Goal: Information Seeking & Learning: Check status

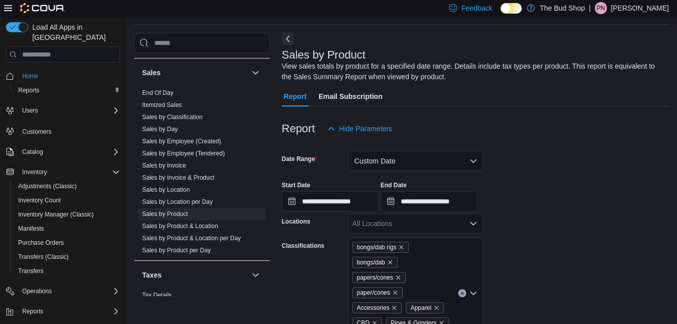
scroll to position [34, 0]
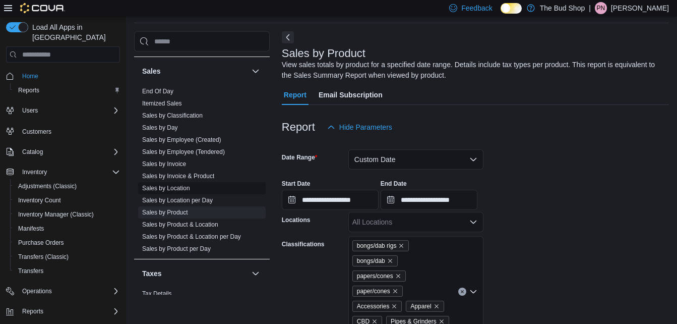
click at [180, 189] on link "Sales by Location" at bounding box center [166, 188] width 48 height 7
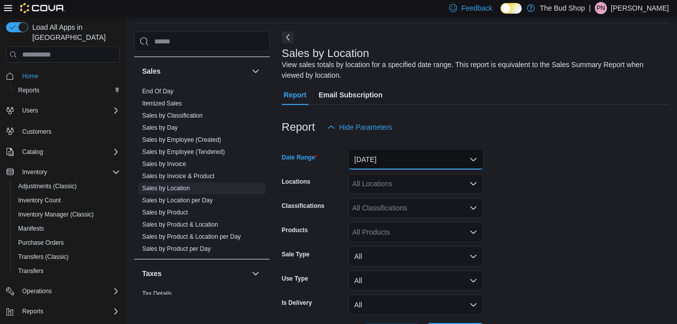
click at [474, 160] on button "[DATE]" at bounding box center [416, 159] width 135 height 20
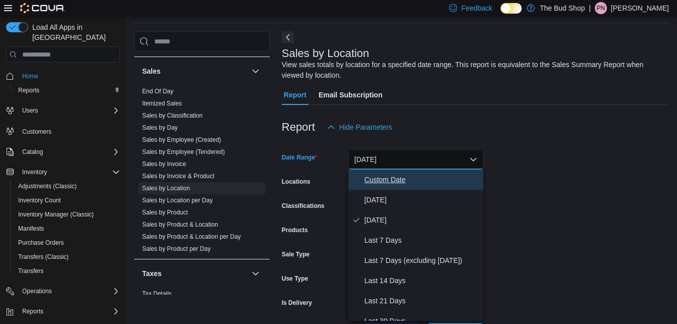
click at [400, 180] on span "Custom Date" at bounding box center [422, 180] width 115 height 12
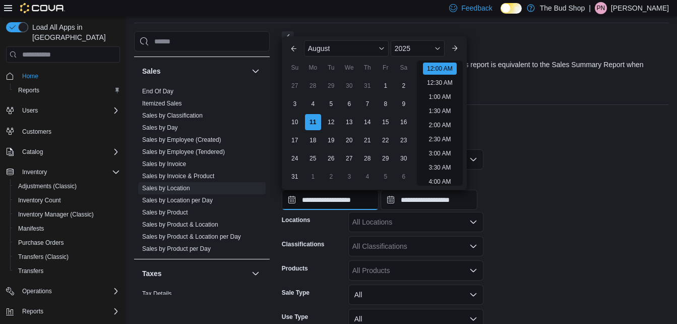
click at [336, 198] on input "**********" at bounding box center [330, 200] width 97 height 20
click at [406, 105] on div "9" at bounding box center [404, 104] width 18 height 18
type input "**********"
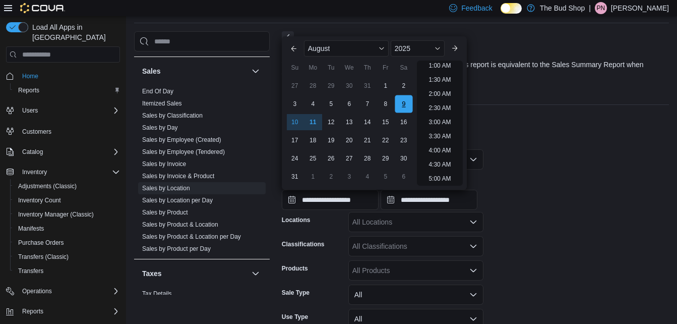
scroll to position [2, 0]
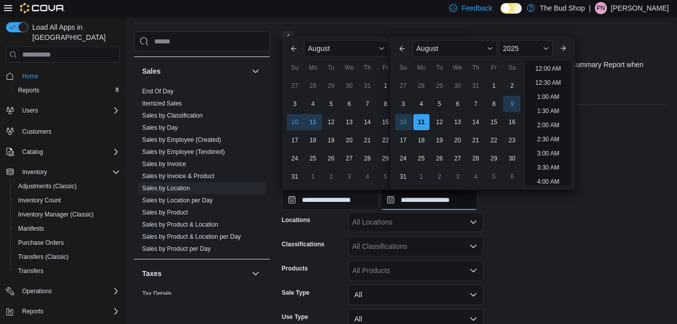
click at [431, 198] on input "**********" at bounding box center [429, 200] width 97 height 20
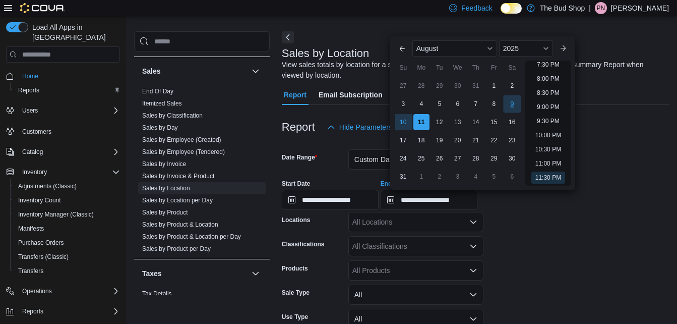
click at [515, 102] on div "9" at bounding box center [512, 104] width 18 height 18
type input "**********"
click at [576, 239] on form "**********" at bounding box center [475, 259] width 387 height 244
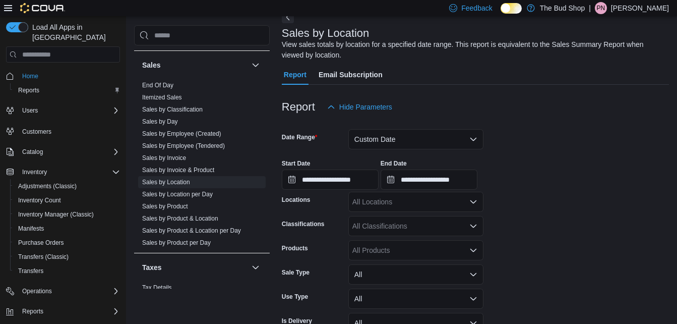
scroll to position [111, 0]
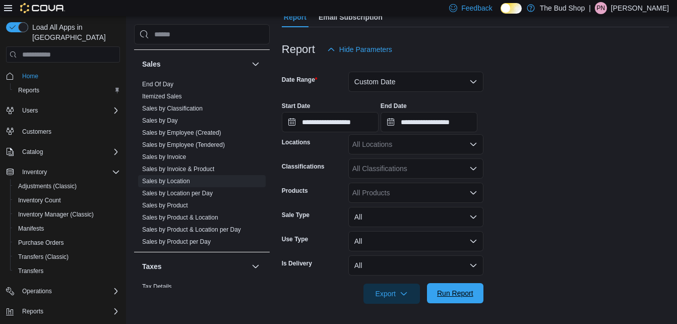
click at [462, 294] on span "Run Report" at bounding box center [455, 293] width 36 height 10
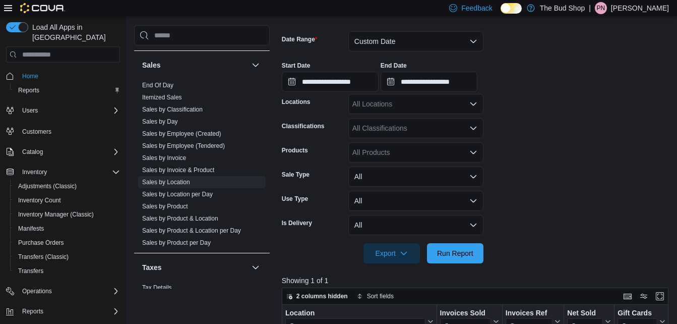
scroll to position [172, 0]
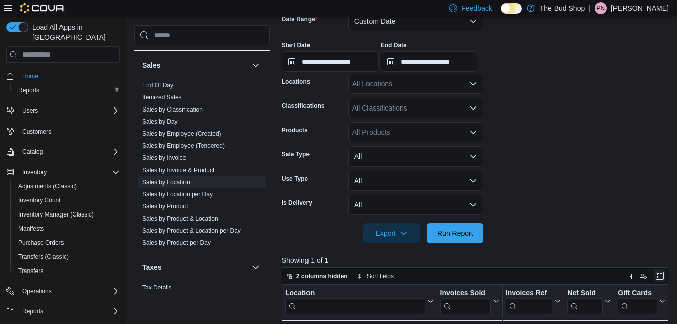
click at [665, 276] on button "Enter fullscreen" at bounding box center [660, 275] width 12 height 12
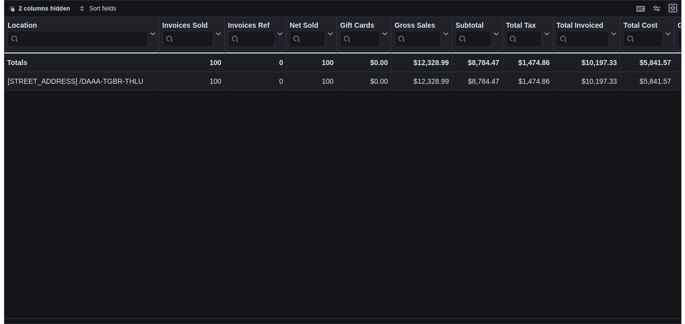
scroll to position [0, 0]
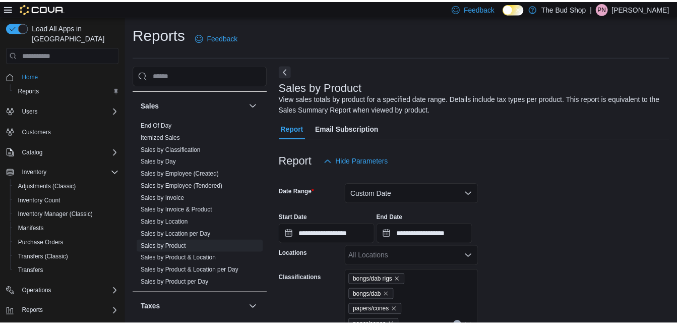
scroll to position [34, 0]
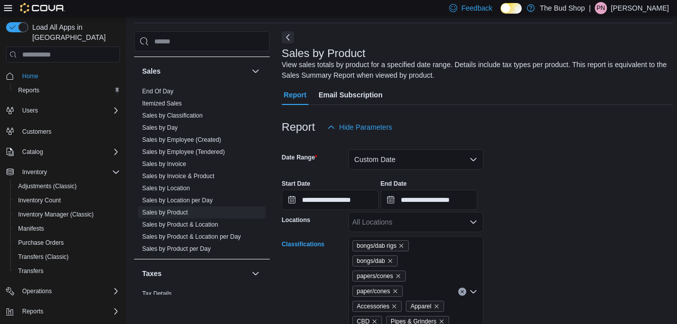
click at [464, 290] on icon "Clear input" at bounding box center [463, 292] width 4 height 4
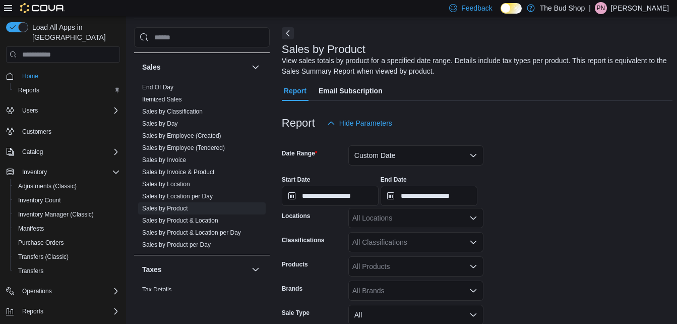
click at [534, 256] on form "**********" at bounding box center [477, 267] width 391 height 268
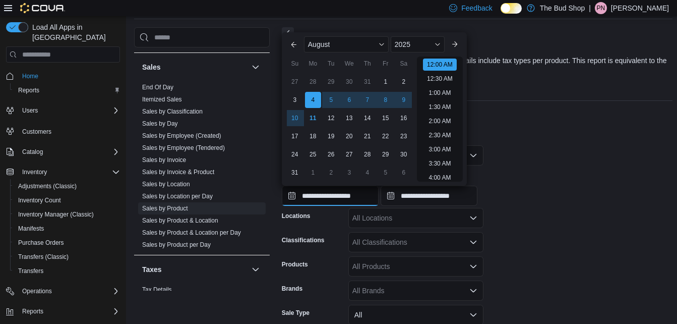
click at [319, 197] on input "**********" at bounding box center [330, 196] width 97 height 20
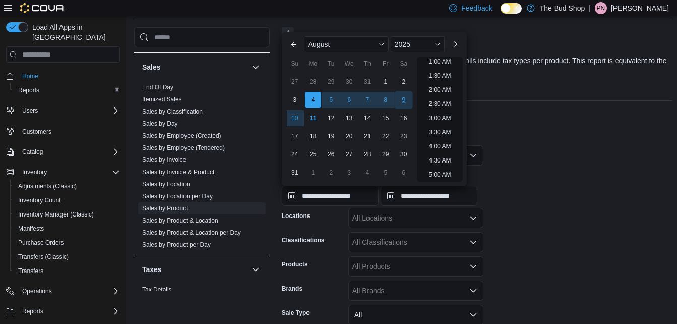
click at [403, 100] on div "9" at bounding box center [404, 100] width 18 height 18
type input "**********"
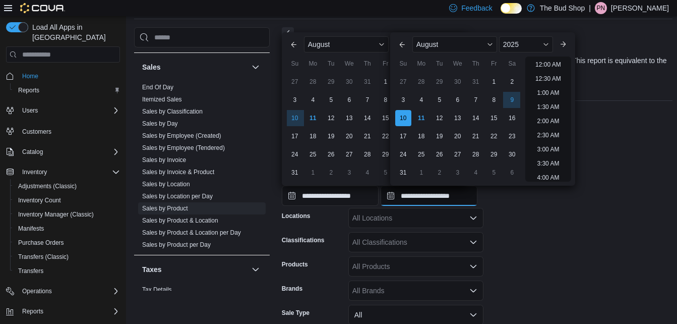
click at [423, 198] on input "**********" at bounding box center [429, 196] width 97 height 20
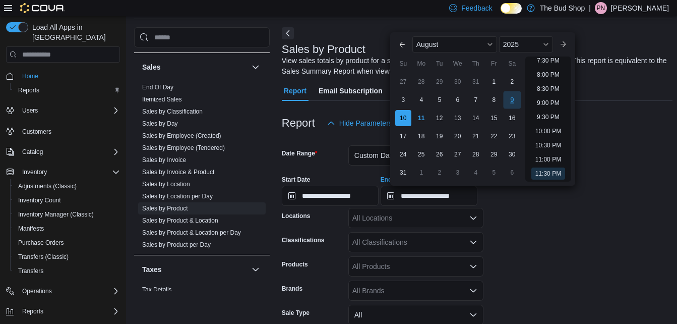
click at [513, 101] on div "9" at bounding box center [512, 100] width 18 height 18
type input "**********"
click at [580, 215] on form "**********" at bounding box center [477, 267] width 391 height 268
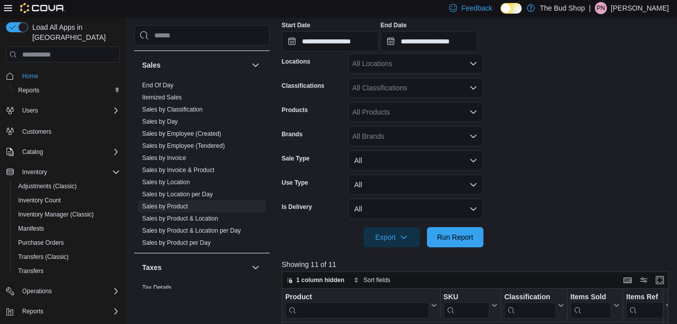
scroll to position [206, 0]
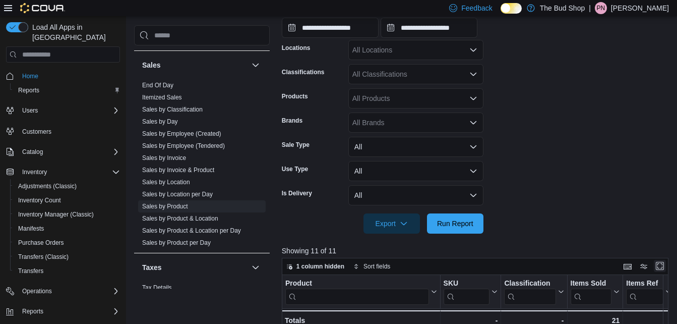
click at [661, 266] on button "Enter fullscreen" at bounding box center [660, 266] width 12 height 12
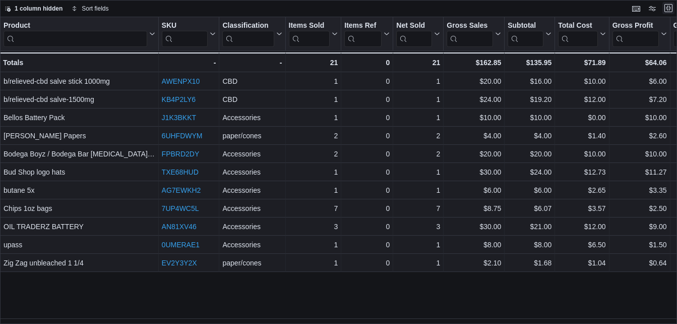
scroll to position [0, 0]
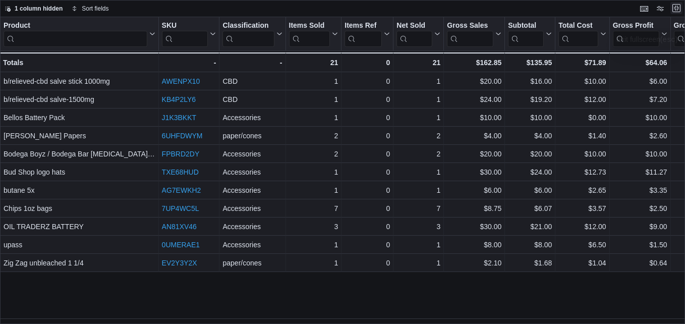
click at [677, 9] on button "Exit fullscreen" at bounding box center [676, 8] width 12 height 12
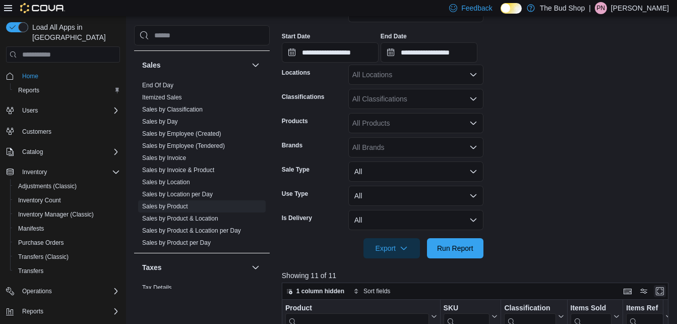
scroll to position [182, 0]
click at [465, 252] on span "Run Report" at bounding box center [455, 247] width 36 height 10
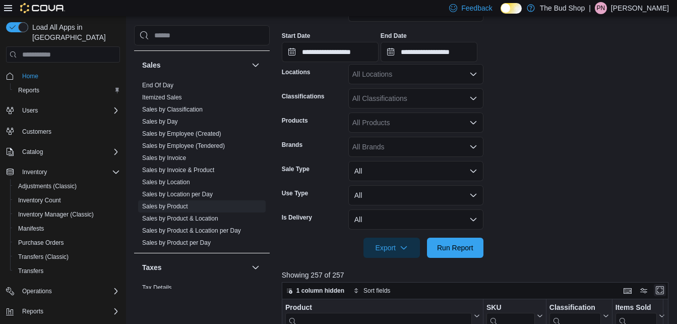
click at [665, 290] on button "Enter fullscreen" at bounding box center [660, 290] width 12 height 12
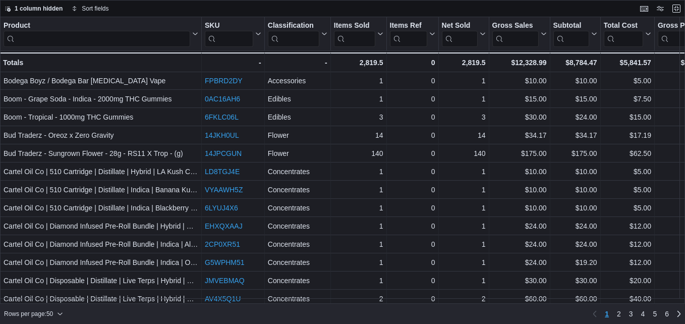
scroll to position [682, 0]
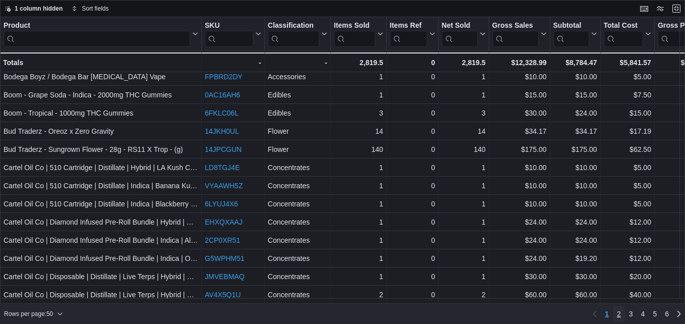
click at [618, 313] on span "2" at bounding box center [619, 314] width 4 height 10
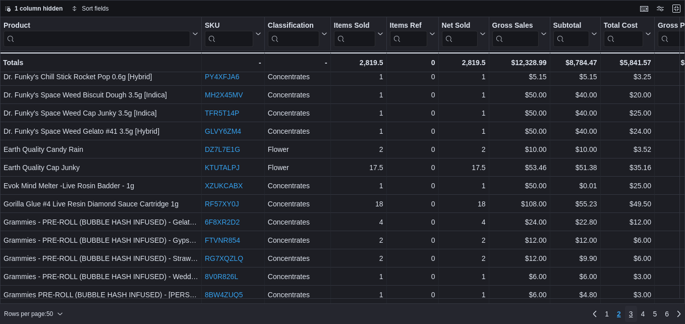
click at [632, 315] on span "3" at bounding box center [631, 314] width 4 height 10
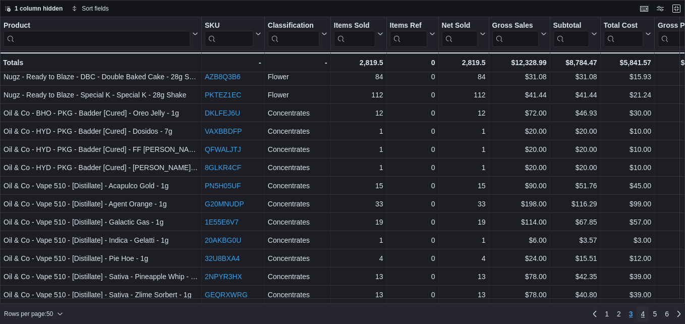
click at [641, 313] on span "4" at bounding box center [643, 314] width 4 height 10
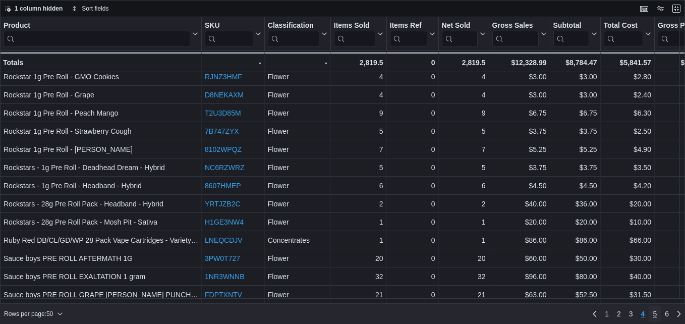
click at [654, 314] on span "5" at bounding box center [655, 314] width 4 height 10
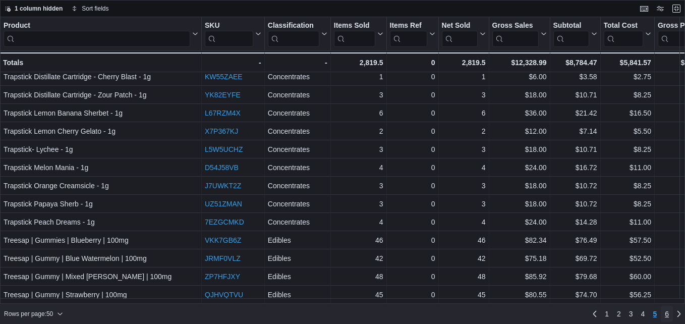
click at [665, 310] on span "6" at bounding box center [667, 314] width 4 height 10
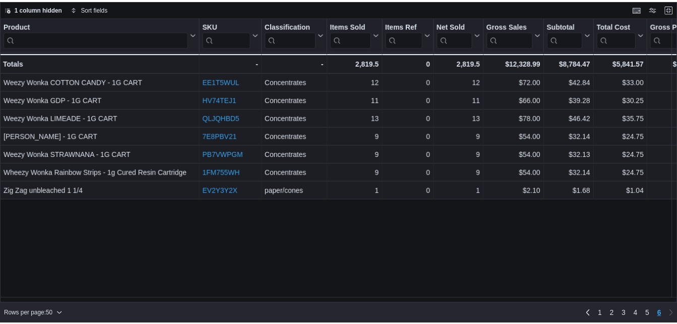
scroll to position [0, 0]
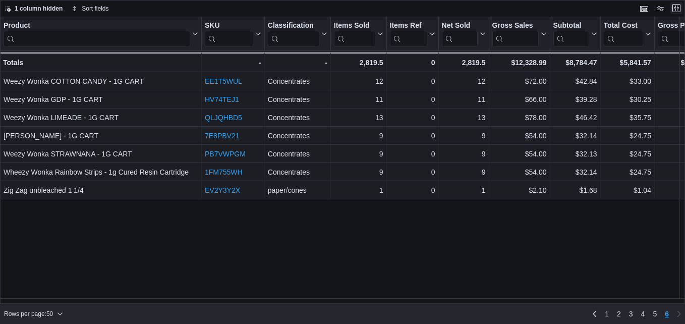
click at [675, 7] on button "Exit fullscreen" at bounding box center [676, 8] width 12 height 12
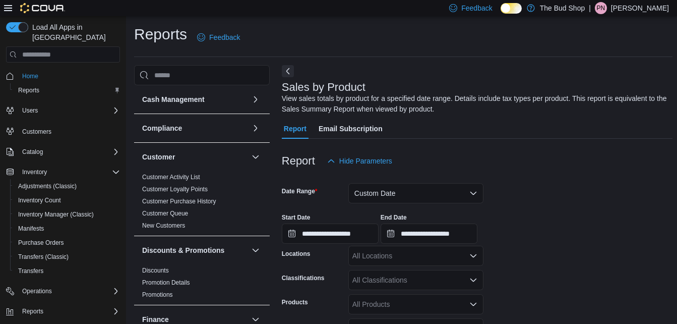
click at [558, 182] on div at bounding box center [477, 177] width 391 height 12
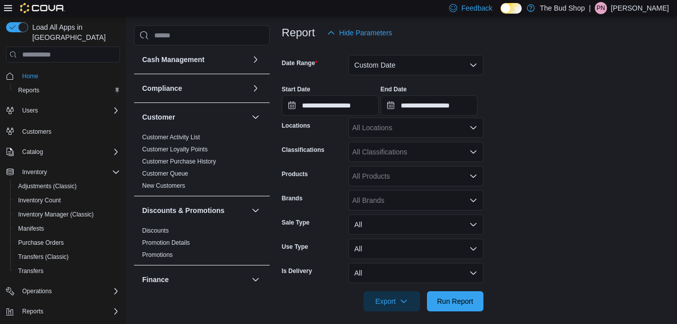
scroll to position [94, 0]
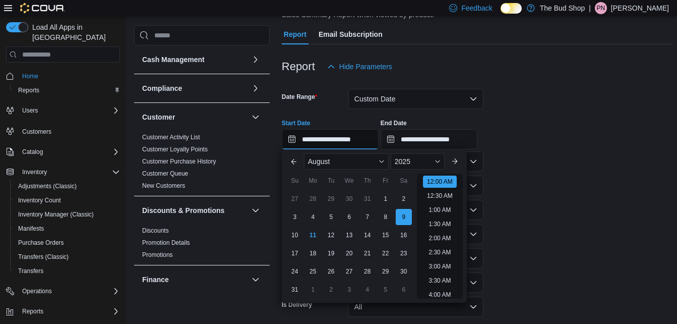
click at [342, 142] on input "**********" at bounding box center [330, 139] width 97 height 20
click at [315, 214] on div "4" at bounding box center [313, 217] width 18 height 18
type input "**********"
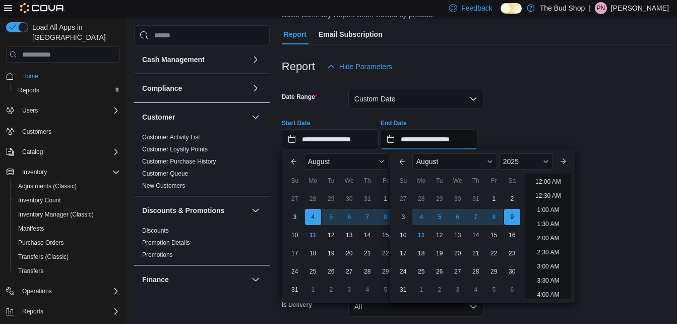
scroll to position [555, 0]
click at [434, 143] on input "**********" at bounding box center [429, 139] width 97 height 20
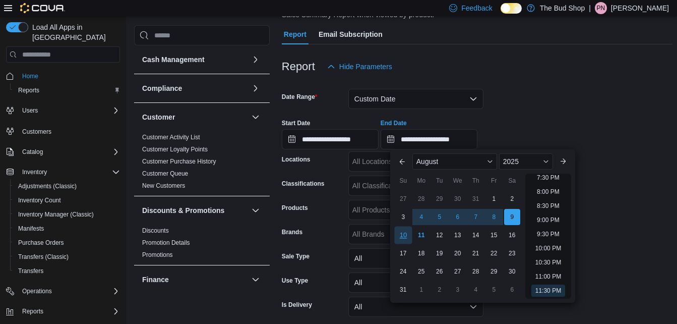
click at [405, 238] on div "10" at bounding box center [403, 235] width 18 height 18
type input "**********"
click at [600, 255] on form "**********" at bounding box center [477, 211] width 391 height 268
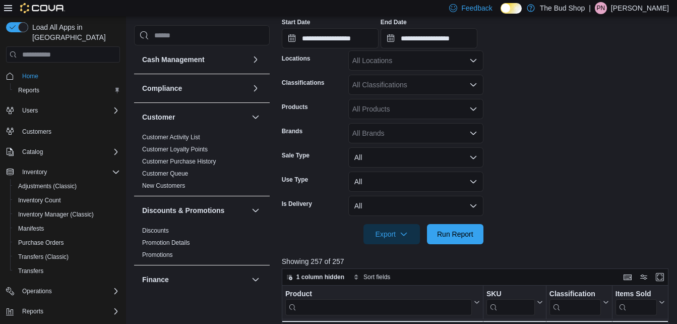
scroll to position [262, 0]
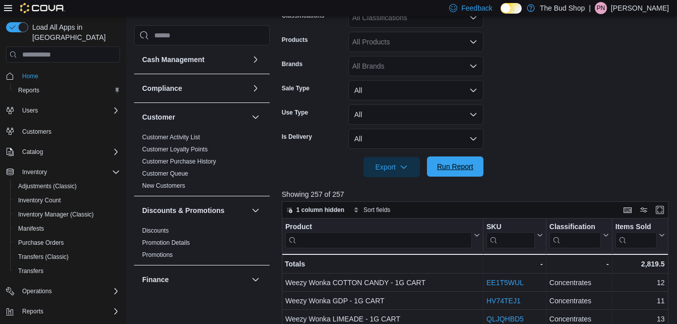
click at [467, 169] on span "Run Report" at bounding box center [455, 166] width 36 height 10
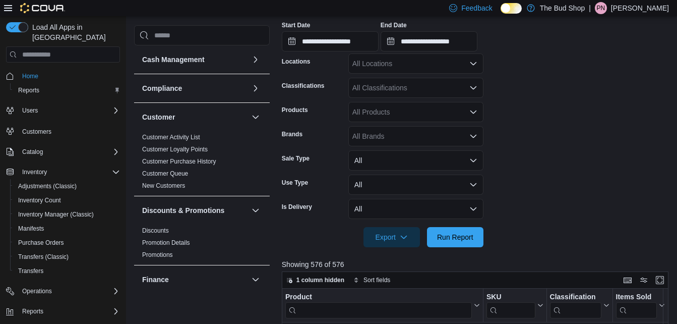
scroll to position [202, 0]
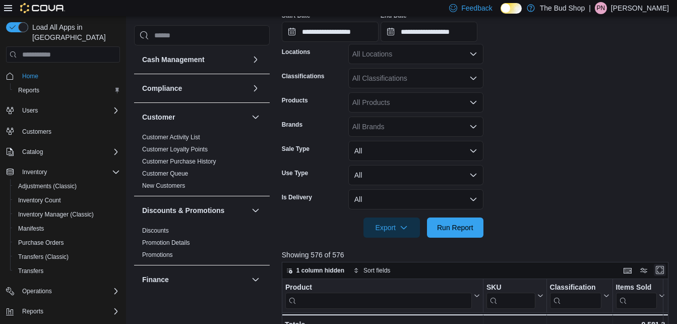
click at [664, 269] on button "Enter fullscreen" at bounding box center [660, 270] width 12 height 12
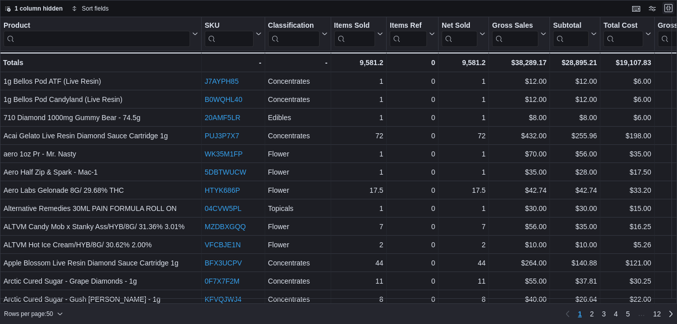
scroll to position [0, 0]
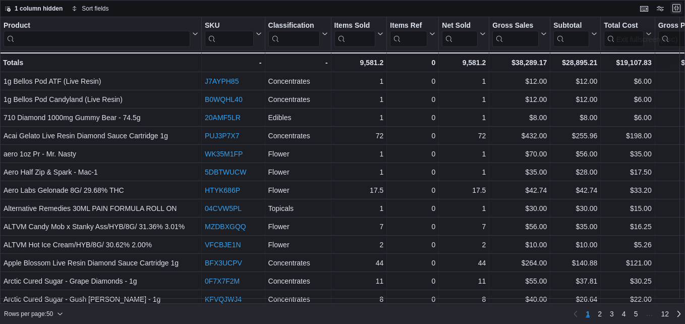
click at [675, 8] on button "Exit fullscreen" at bounding box center [676, 8] width 12 height 12
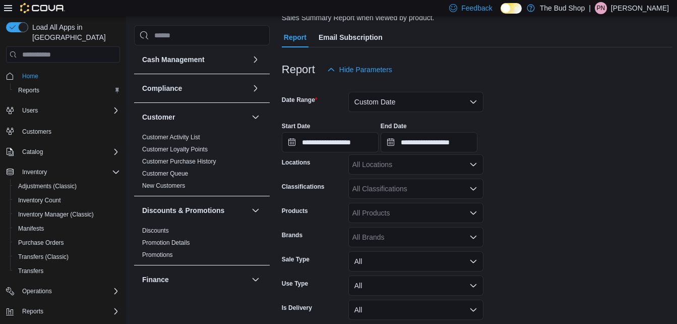
scroll to position [101, 0]
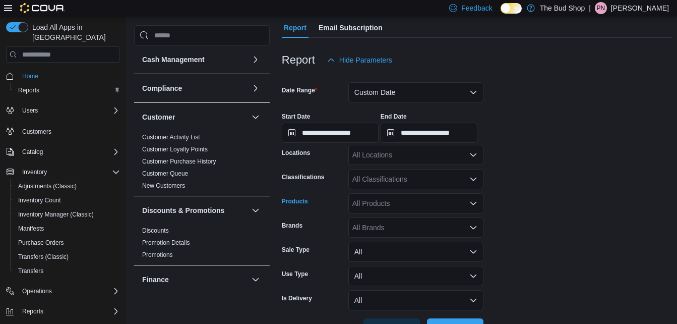
click at [475, 204] on icon "Open list of options" at bounding box center [474, 203] width 6 height 3
click at [472, 182] on icon "Open list of options" at bounding box center [474, 179] width 8 height 8
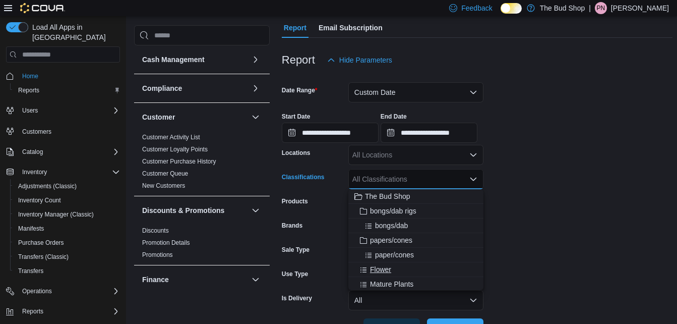
click at [376, 270] on span "Flower" at bounding box center [380, 269] width 21 height 10
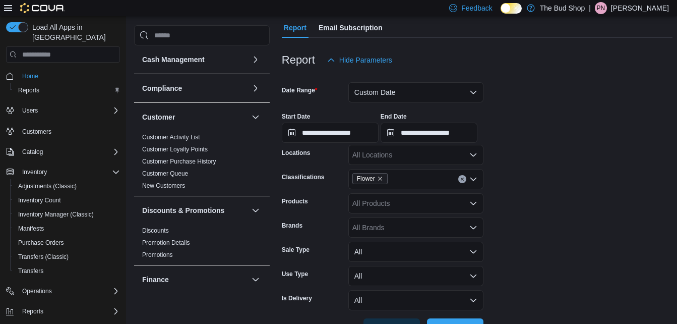
click at [588, 262] on form "**********" at bounding box center [477, 204] width 391 height 268
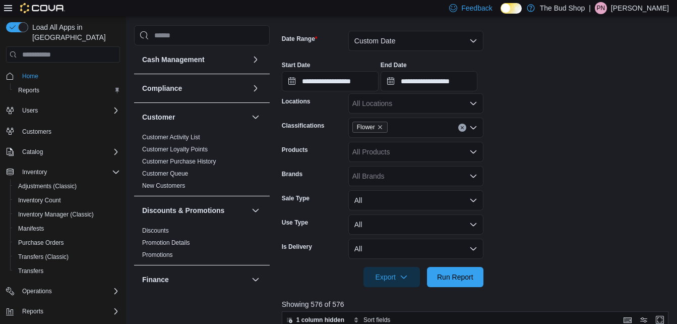
scroll to position [161, 0]
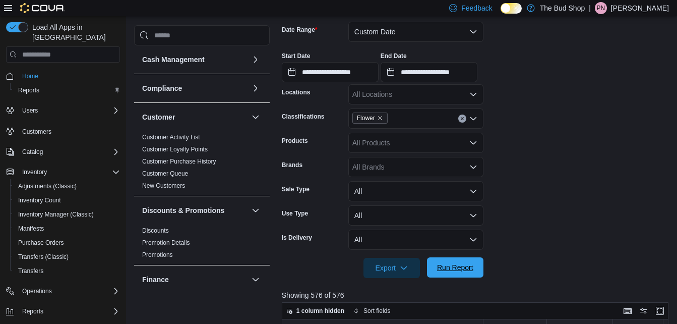
click at [458, 265] on span "Run Report" at bounding box center [455, 267] width 36 height 10
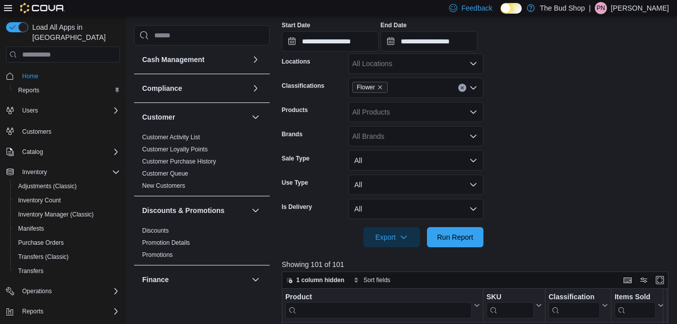
scroll to position [202, 0]
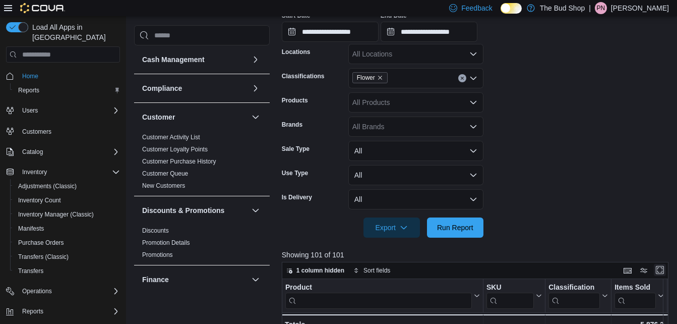
click at [664, 270] on button "Enter fullscreen" at bounding box center [660, 270] width 12 height 12
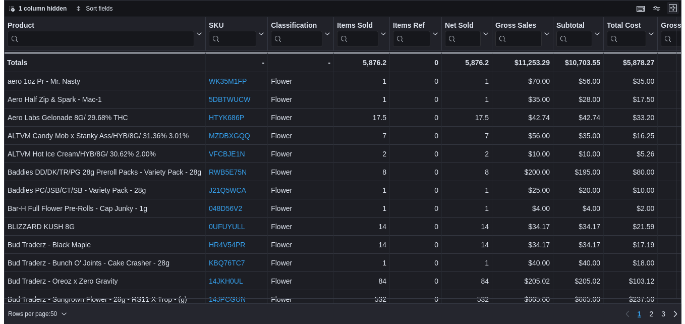
scroll to position [0, 0]
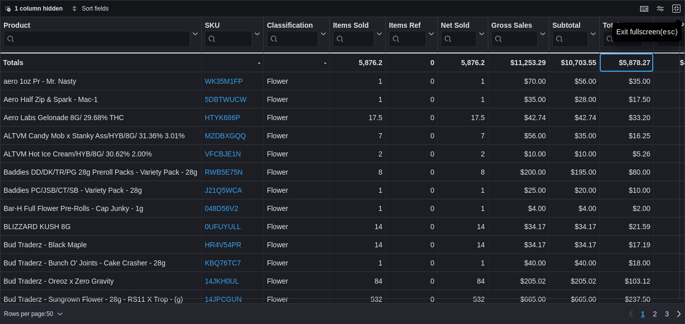
click at [607, 65] on div "$5,878.27" at bounding box center [626, 62] width 47 height 12
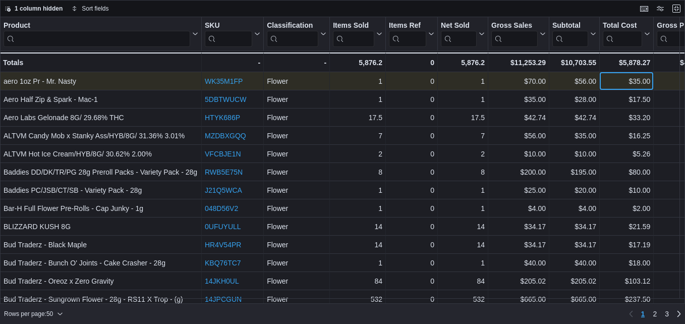
click at [616, 81] on div "$35.00" at bounding box center [626, 81] width 47 height 12
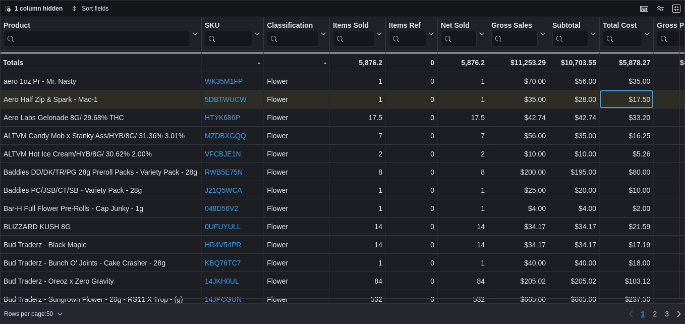
click at [617, 102] on div "$17.50" at bounding box center [626, 99] width 47 height 12
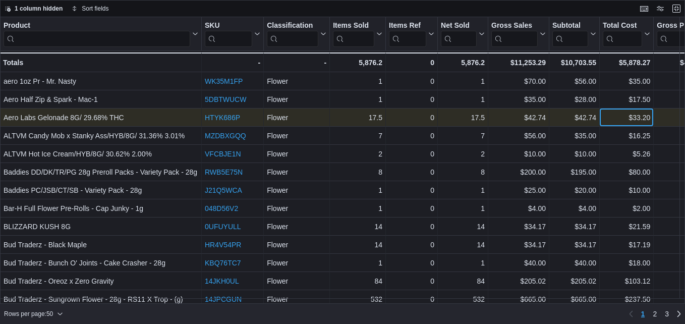
click at [617, 116] on div "$33.20" at bounding box center [626, 117] width 47 height 12
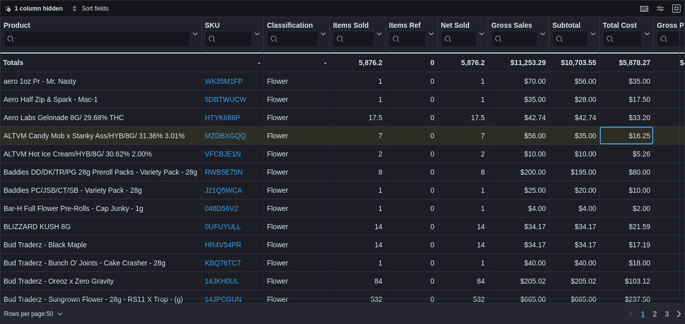
click at [617, 129] on div "$16.25 - Total Cost, column 9, row 4" at bounding box center [627, 136] width 54 height 18
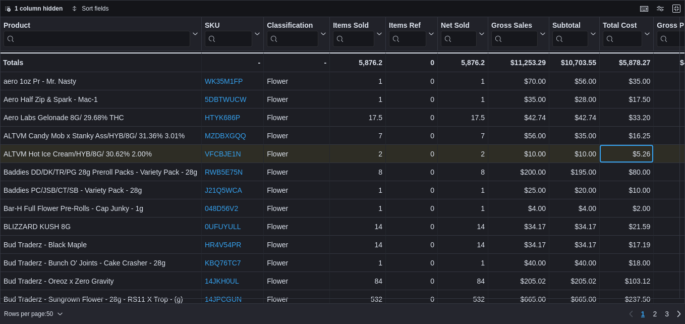
click at [617, 152] on div "$5.26" at bounding box center [626, 154] width 47 height 12
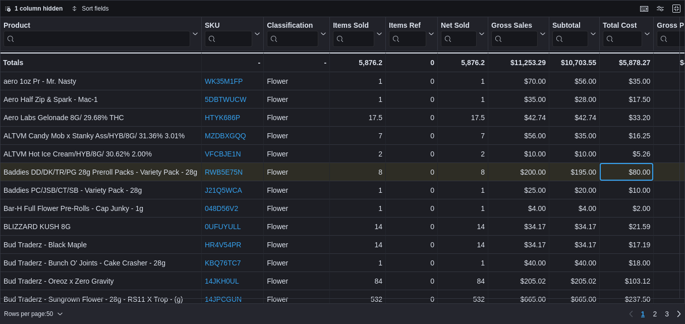
click at [617, 180] on div "$80.00 - Total Cost, column 9, row 6" at bounding box center [627, 172] width 54 height 18
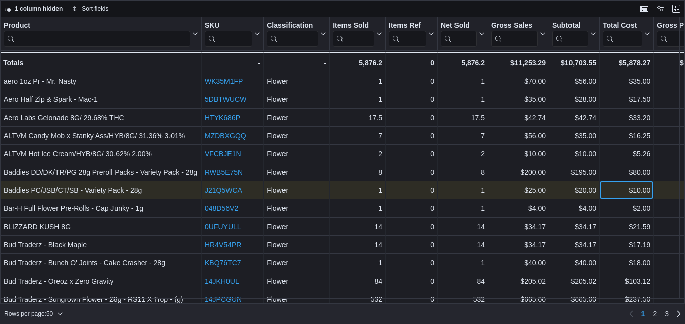
click at [615, 184] on div "$10.00 - Total Cost, column 9, row 7" at bounding box center [627, 190] width 54 height 18
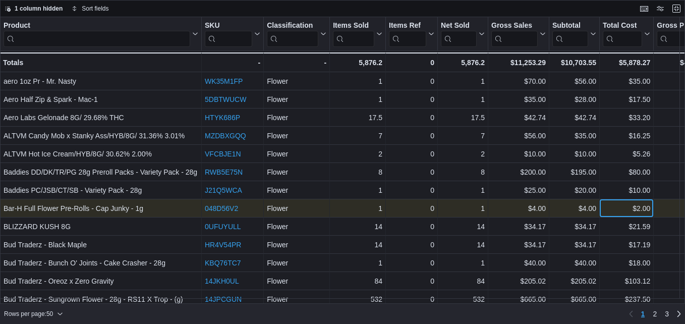
click at [616, 204] on div "$2.00" at bounding box center [626, 208] width 47 height 12
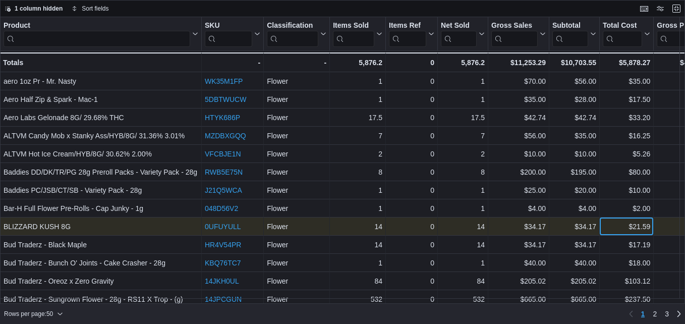
click at [616, 221] on div "$21.59" at bounding box center [626, 226] width 47 height 12
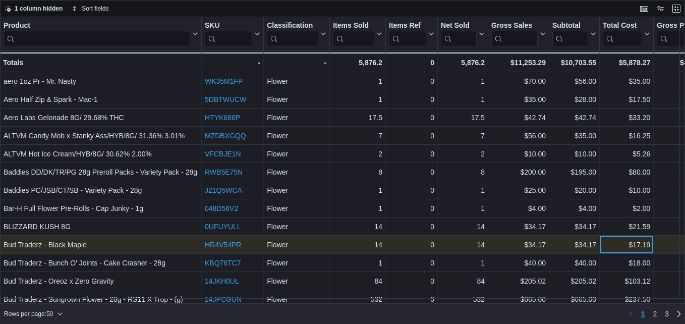
click at [619, 240] on div "$17.19" at bounding box center [626, 245] width 47 height 12
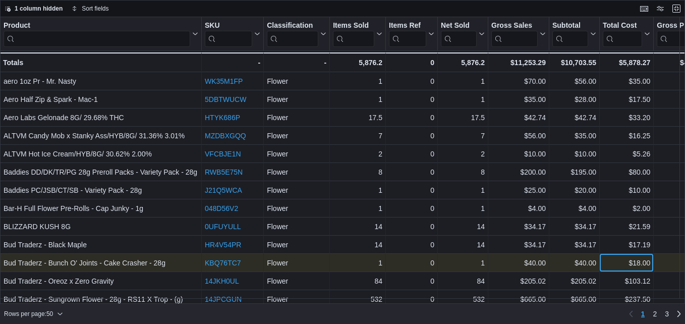
click at [618, 257] on div "$18.00" at bounding box center [626, 263] width 47 height 12
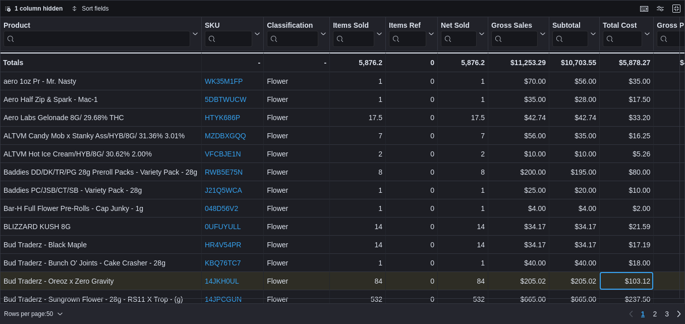
scroll to position [11, 0]
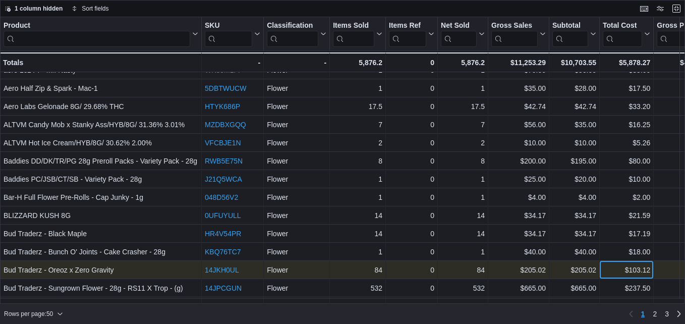
click at [618, 274] on div "$103.12 - Total Cost, column 9, row 12" at bounding box center [627, 270] width 54 height 18
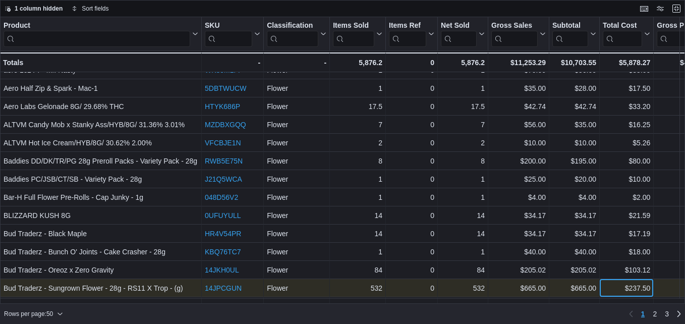
scroll to position [29, 0]
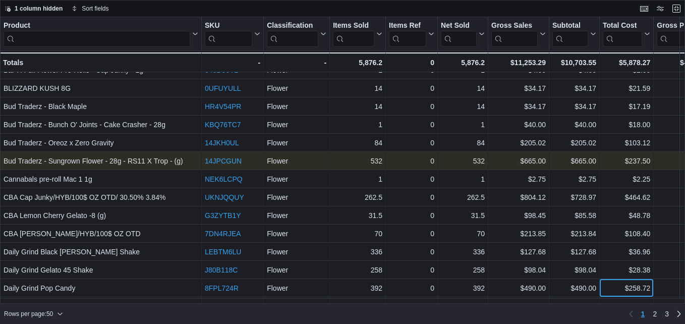
scroll to position [156, 0]
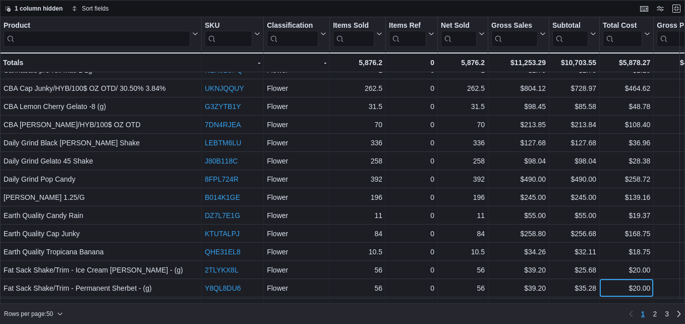
scroll to position [265, 0]
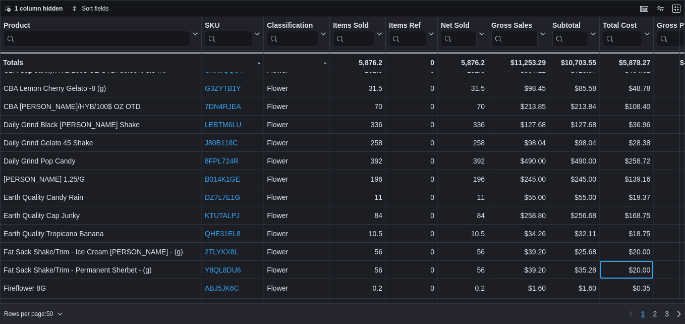
click at [618, 282] on div "Product Click to view column header actions SKU Click to view column header act…" at bounding box center [658, 300] width 1316 height 1097
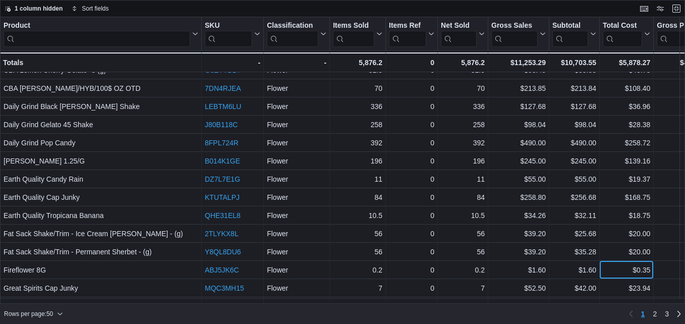
click at [618, 282] on div "Product Click to view column header actions SKU Click to view column header act…" at bounding box center [658, 275] width 1316 height 1083
click at [618, 282] on div "Product Click to view column header actions SKU Click to view column header act…" at bounding box center [658, 272] width 1316 height 1076
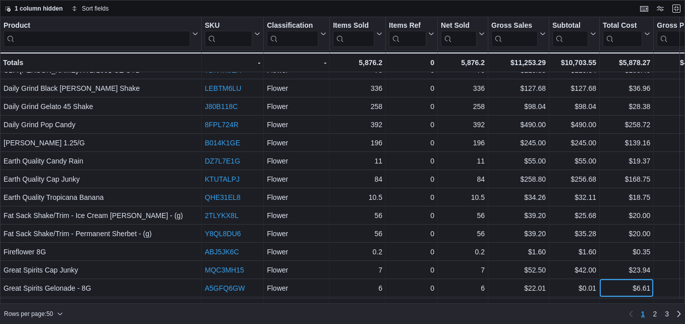
click at [618, 282] on div "Product Click to view column header actions SKU Click to view column header act…" at bounding box center [658, 249] width 1316 height 1069
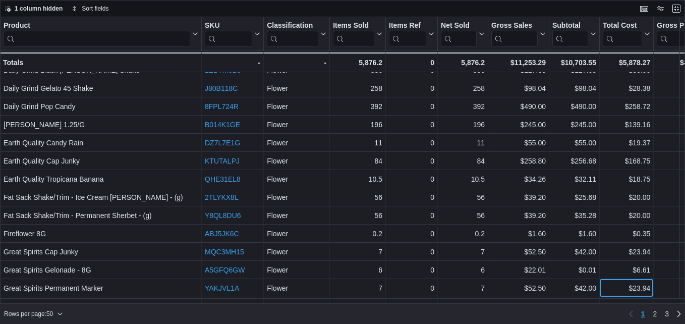
scroll to position [338, 0]
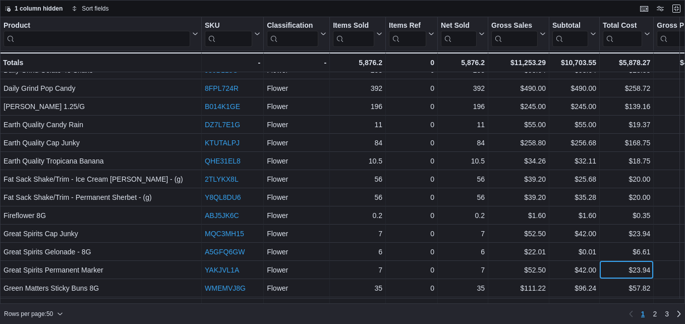
click at [618, 282] on div "Product Click to view column header actions SKU Click to view column header act…" at bounding box center [658, 210] width 1316 height 1062
click at [618, 282] on div "Product Click to view column header actions SKU Click to view column header act…" at bounding box center [658, 206] width 1316 height 1055
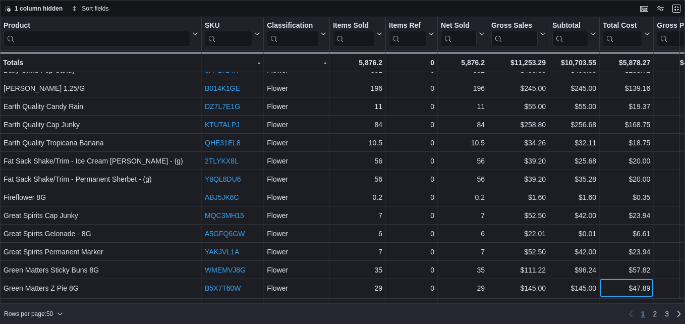
scroll to position [374, 0]
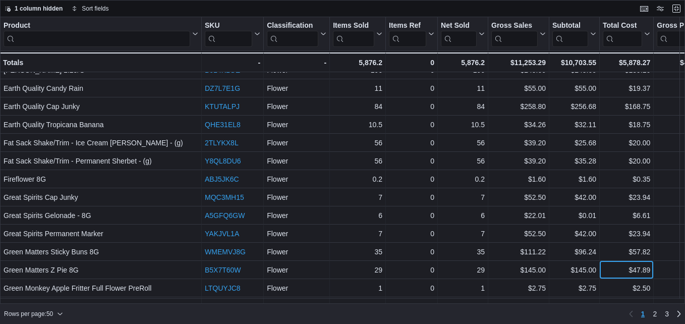
click at [618, 282] on div "Product Click to view column header actions SKU Click to view column header act…" at bounding box center [658, 167] width 1316 height 1048
click at [618, 282] on div "Product Click to view column header actions SKU Click to view column header act…" at bounding box center [658, 163] width 1316 height 1041
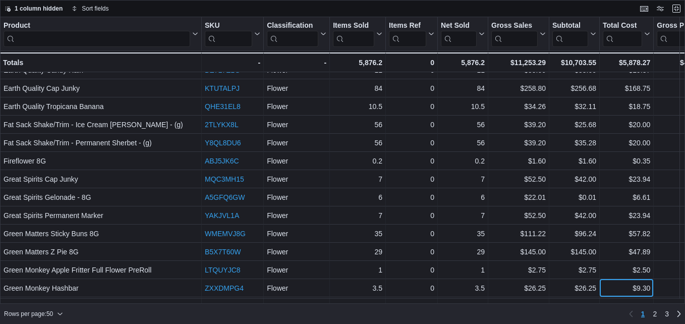
click at [618, 282] on div "Product Click to view column header actions SKU Click to view column header act…" at bounding box center [658, 142] width 1316 height 1034
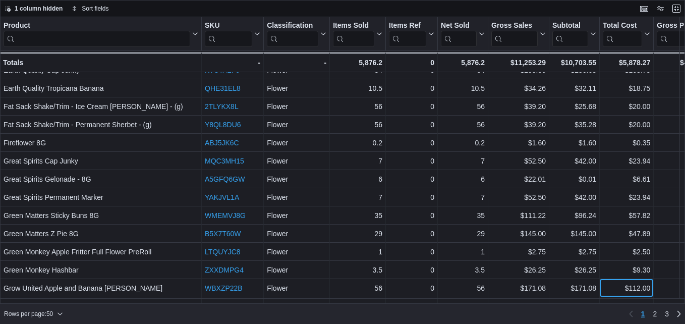
click at [618, 282] on div "Product Click to view column header actions SKU Click to view column header act…" at bounding box center [658, 120] width 1316 height 1027
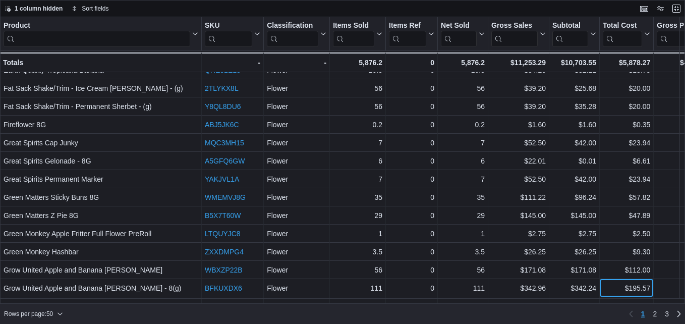
click at [618, 282] on div "Product Click to view column header actions SKU Click to view column header act…" at bounding box center [658, 98] width 1316 height 1020
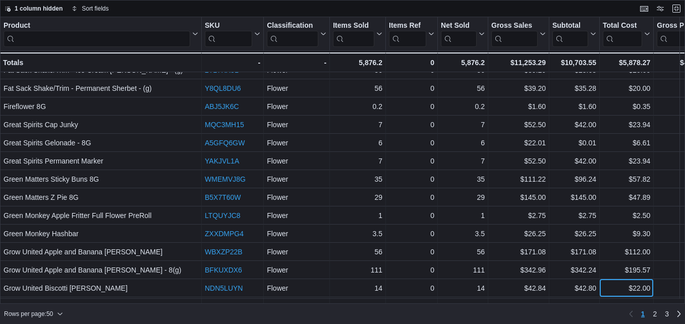
click at [618, 282] on div "Product Click to view column header actions SKU Click to view column header act…" at bounding box center [658, 76] width 1316 height 1012
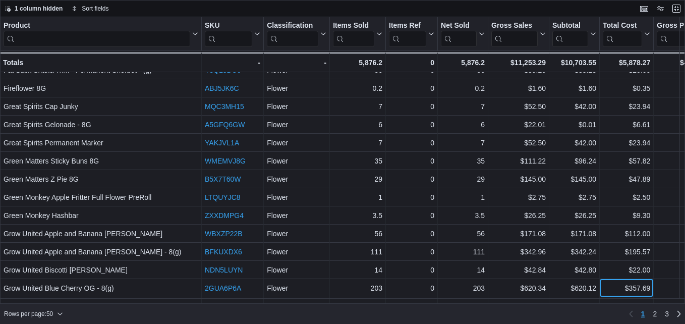
click at [618, 282] on div "Product Click to view column header actions SKU Click to view column header act…" at bounding box center [658, 54] width 1316 height 1005
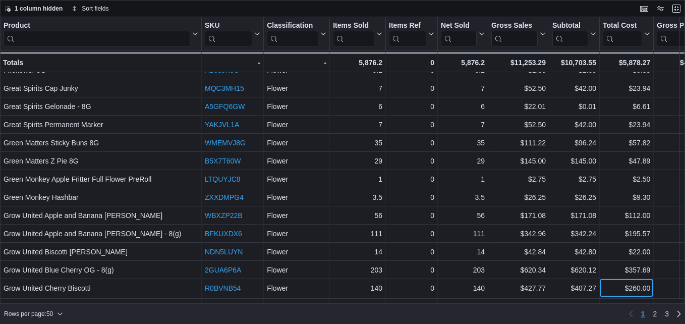
click at [618, 282] on div "Product Click to view column header actions SKU Click to view column header act…" at bounding box center [658, 36] width 1316 height 1005
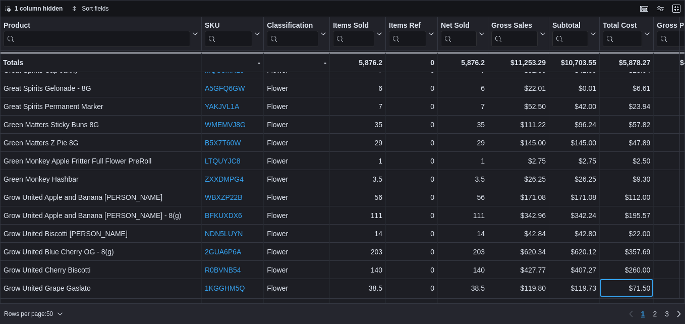
click at [618, 282] on div "Product Click to view column header actions SKU Click to view column header act…" at bounding box center [658, 11] width 1316 height 991
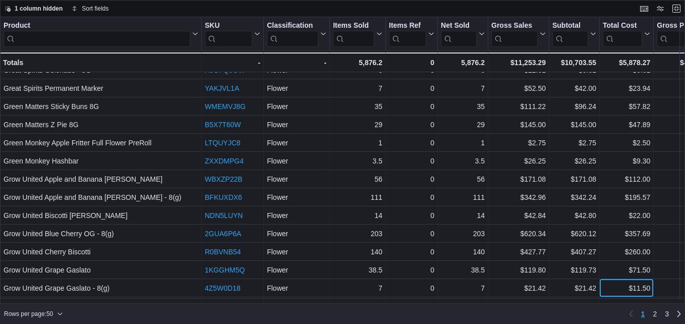
scroll to position [538, 0]
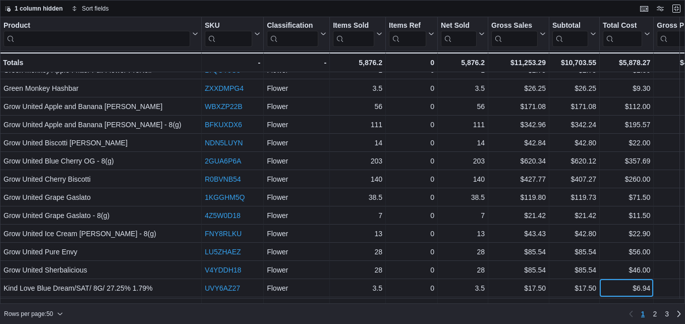
scroll to position [610, 0]
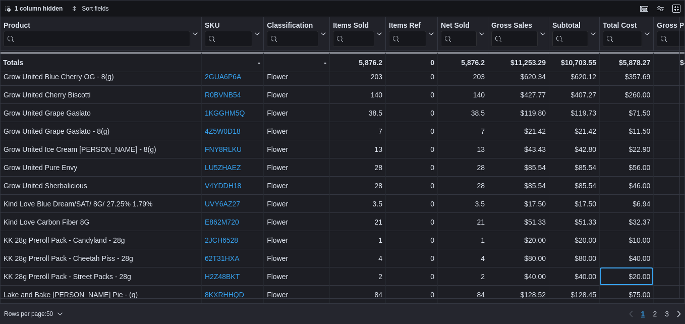
click at [618, 282] on div "Product Click to view column header actions SKU Click to view column header act…" at bounding box center [342, 160] width 685 height 287
click at [618, 286] on div "$75.00 - Total Cost, column 9, row 50" at bounding box center [627, 295] width 54 height 18
click at [655, 312] on span "2" at bounding box center [655, 314] width 4 height 10
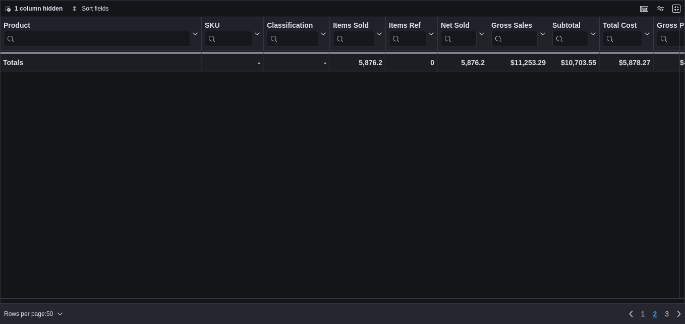
scroll to position [0, 0]
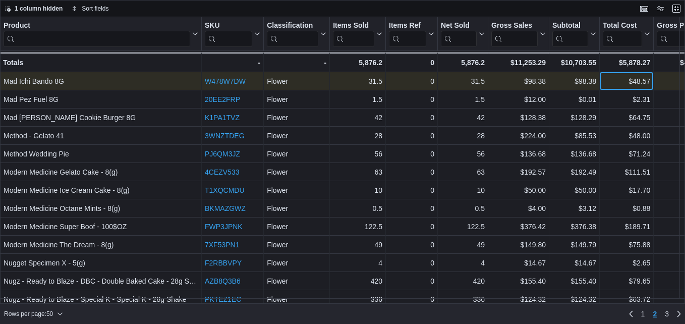
click at [614, 80] on div "$48.57" at bounding box center [626, 81] width 47 height 12
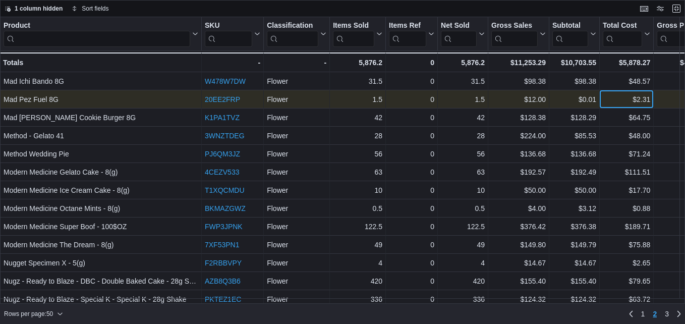
click at [615, 94] on div "$2.31" at bounding box center [626, 99] width 47 height 12
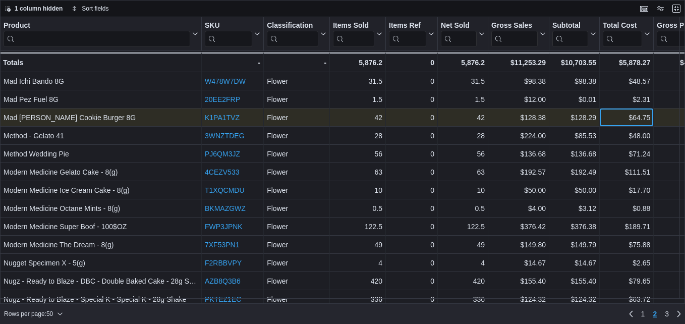
click at [615, 115] on div "$64.75" at bounding box center [626, 117] width 47 height 12
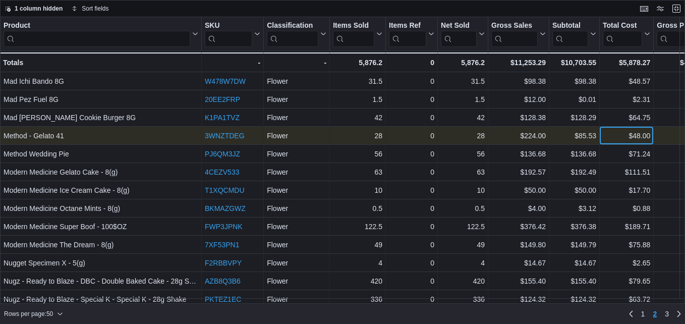
click at [615, 135] on div "$48.00" at bounding box center [626, 136] width 47 height 12
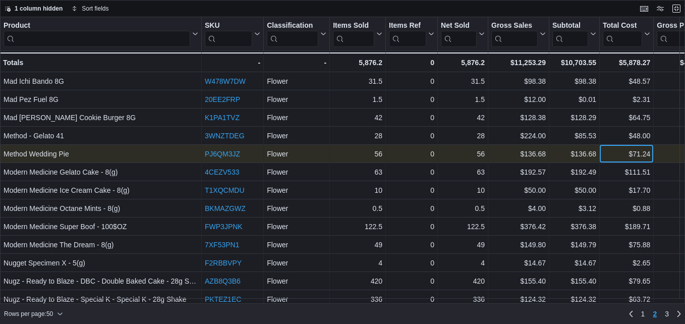
click at [615, 153] on div "$71.24" at bounding box center [626, 154] width 47 height 12
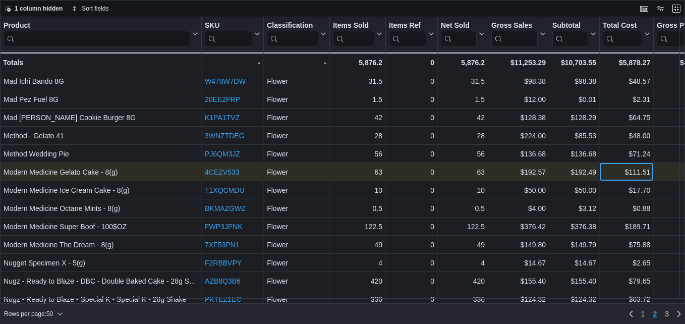
click at [617, 172] on div "$111.51" at bounding box center [626, 172] width 47 height 12
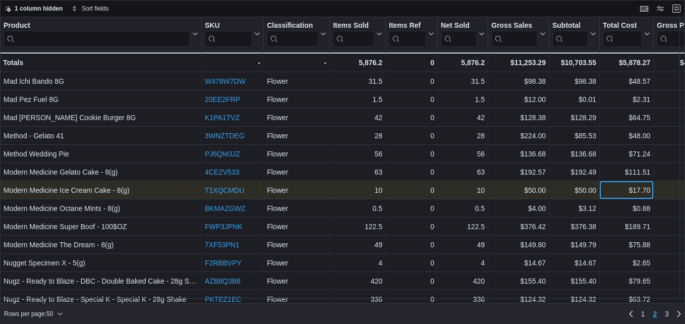
click at [615, 190] on div "$17.70" at bounding box center [626, 190] width 47 height 12
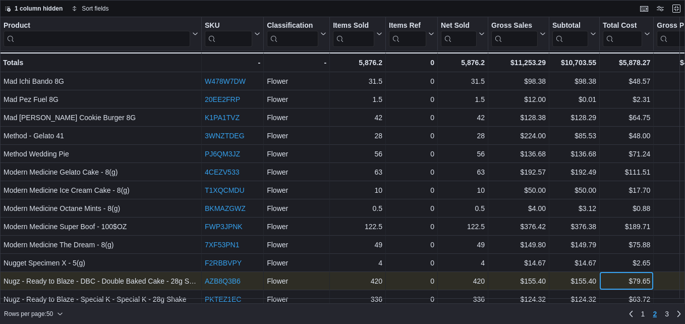
scroll to position [11, 0]
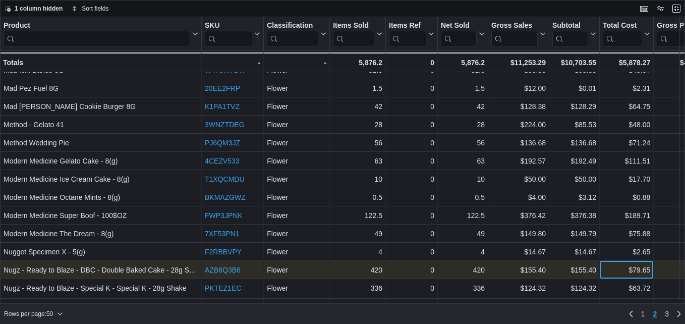
click at [613, 278] on div "$79.65 - Total Cost, column 9, row 62" at bounding box center [627, 270] width 54 height 18
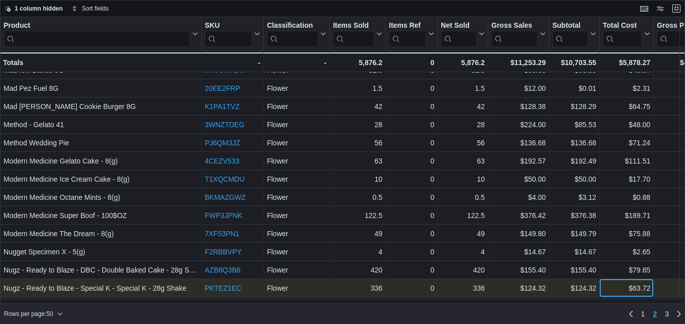
scroll to position [29, 0]
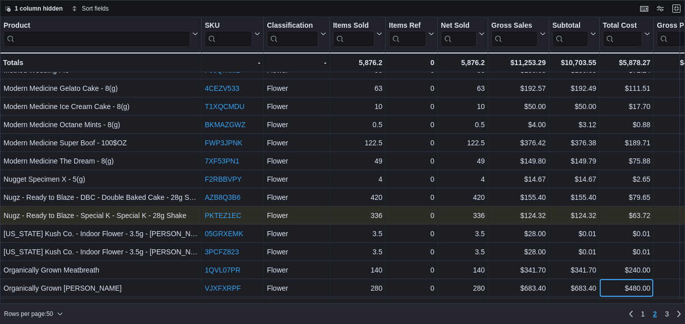
scroll to position [102, 0]
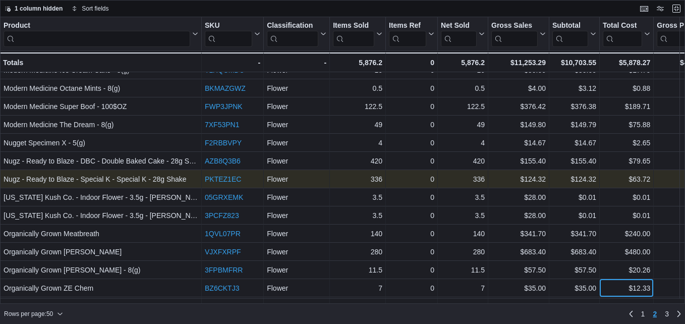
scroll to position [138, 0]
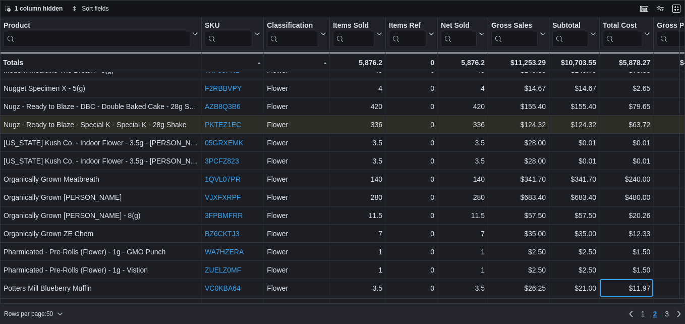
scroll to position [193, 0]
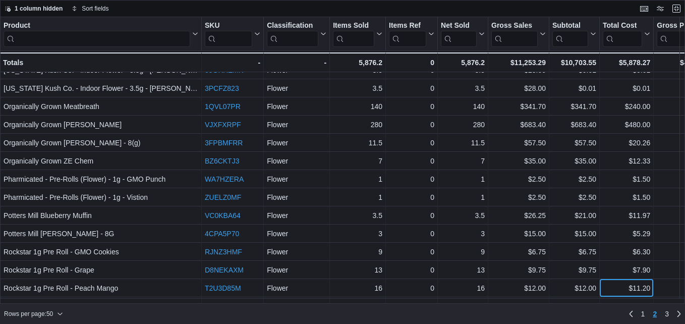
click at [613, 284] on div "Product Click to view column header actions SKU Click to view column header act…" at bounding box center [658, 315] width 1316 height 1090
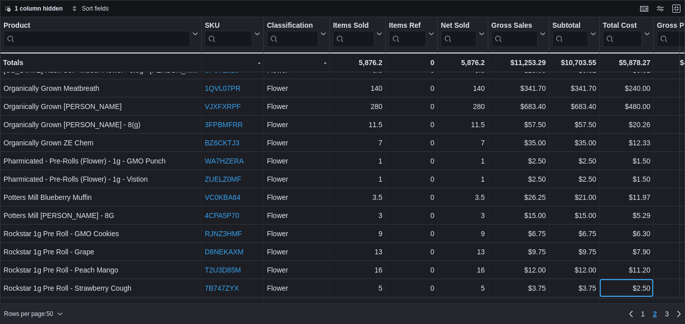
click at [613, 284] on div "Product Click to view column header actions SKU Click to view column header act…" at bounding box center [658, 293] width 1316 height 1083
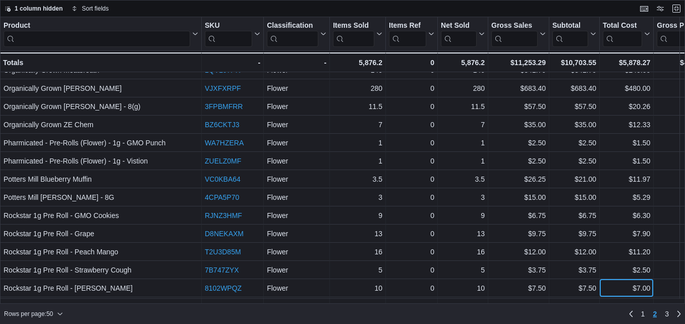
scroll to position [302, 0]
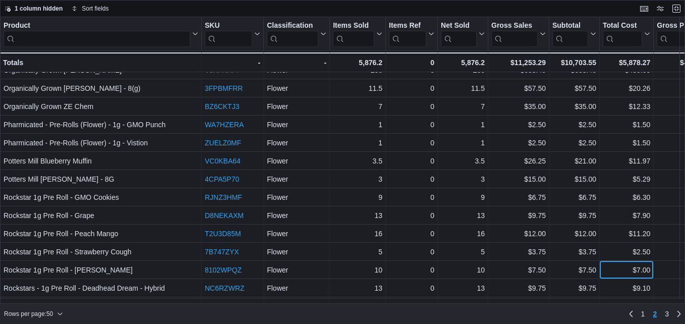
click at [613, 284] on div "Product Click to view column header actions SKU Click to view column header act…" at bounding box center [658, 253] width 1316 height 1076
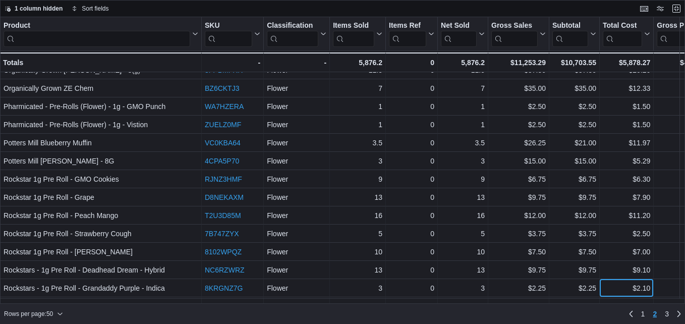
click at [613, 284] on div "Product Click to view column header actions SKU Click to view column header act…" at bounding box center [658, 228] width 1316 height 1062
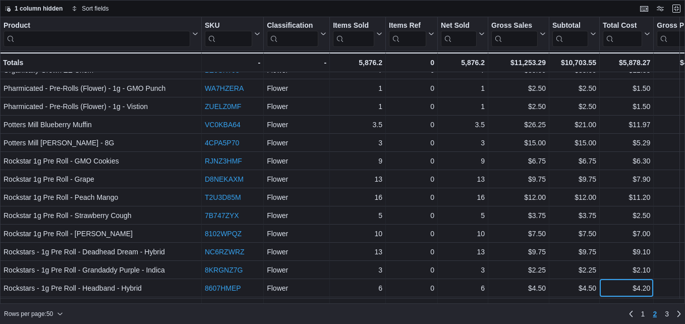
click at [613, 284] on div "Product Click to view column header actions SKU Click to view column header act…" at bounding box center [658, 206] width 1316 height 1055
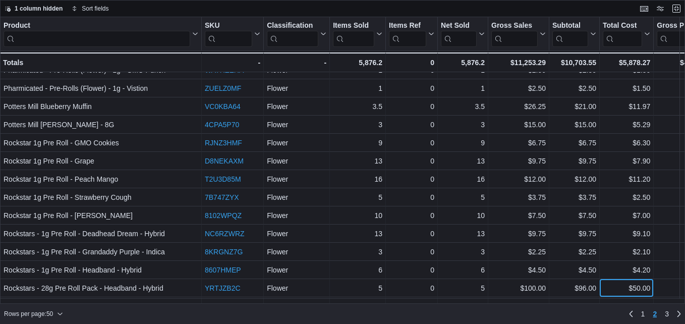
scroll to position [374, 0]
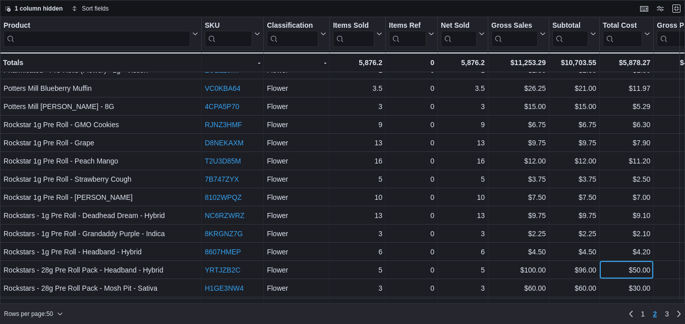
click at [613, 284] on div "Product Click to view column header actions SKU Click to view column header act…" at bounding box center [658, 167] width 1316 height 1048
click at [613, 284] on div "Product Click to view column header actions SKU Click to view column header act…" at bounding box center [658, 163] width 1316 height 1041
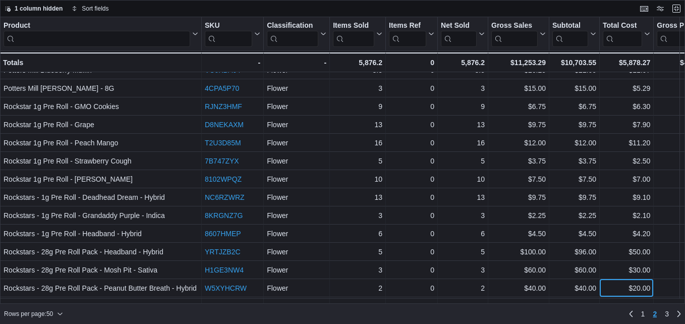
click at [613, 284] on div "Product Click to view column header actions SKU Click to view column header act…" at bounding box center [658, 142] width 1316 height 1034
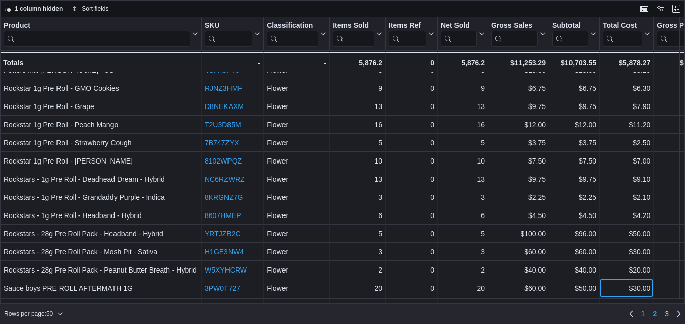
scroll to position [429, 0]
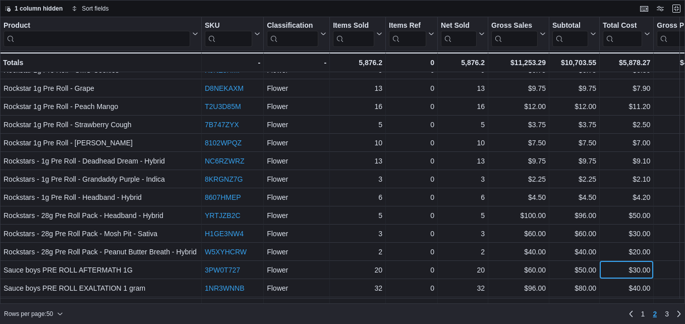
click at [613, 284] on div "Product Click to view column header actions SKU Click to view column header act…" at bounding box center [658, 101] width 1316 height 1027
click at [613, 284] on div "Product Click to view column header actions SKU Click to view column header act…" at bounding box center [658, 98] width 1316 height 1020
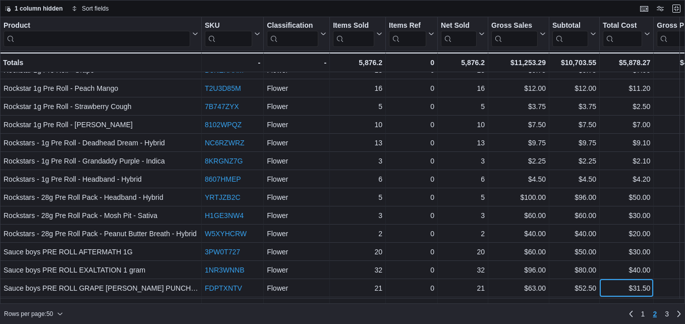
click at [613, 284] on div "Product Click to view column header actions SKU Click to view column header act…" at bounding box center [658, 76] width 1316 height 1012
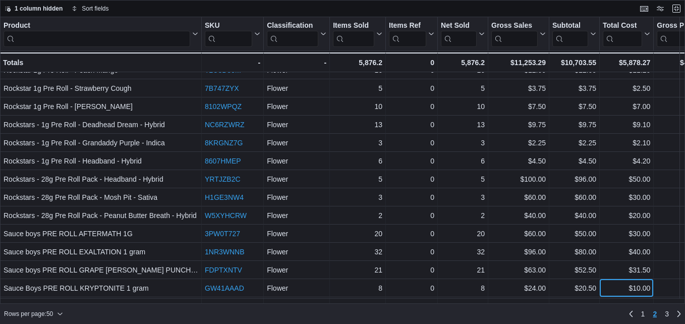
click at [613, 284] on div "Product Click to view column header actions SKU Click to view column header act…" at bounding box center [658, 54] width 1316 height 1005
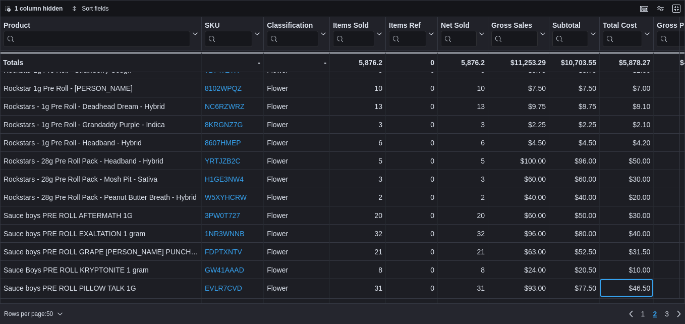
click at [613, 284] on div "Product Click to view column header actions SKU Click to view column header act…" at bounding box center [658, 36] width 1316 height 1005
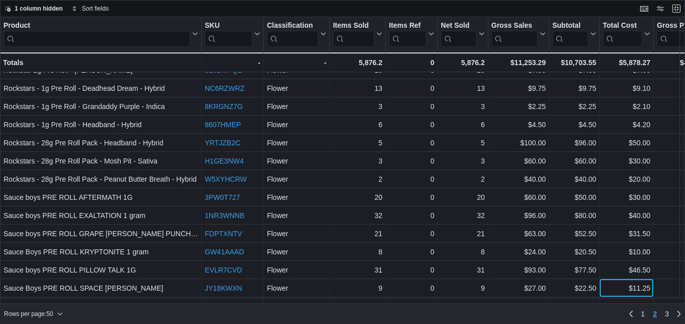
click at [613, 284] on div "Product Click to view column header actions SKU Click to view column header act…" at bounding box center [658, 11] width 1316 height 991
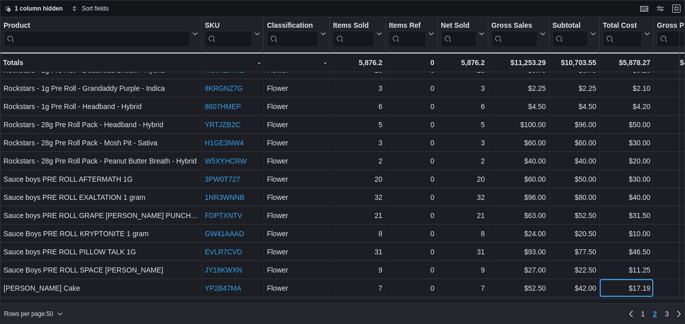
scroll to position [538, 0]
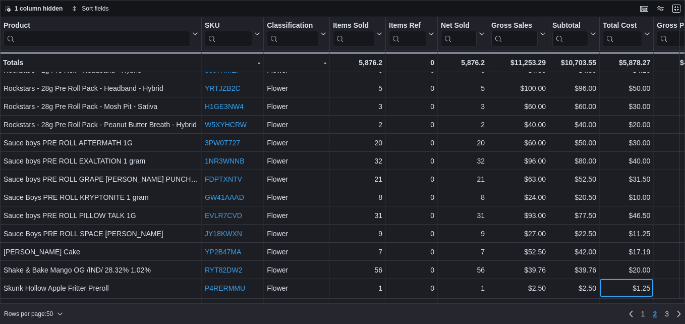
scroll to position [574, 0]
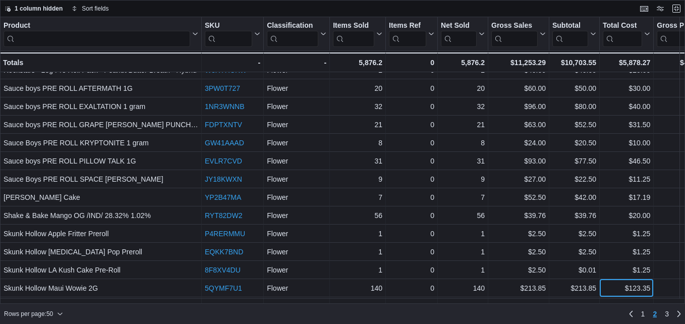
scroll to position [629, 0]
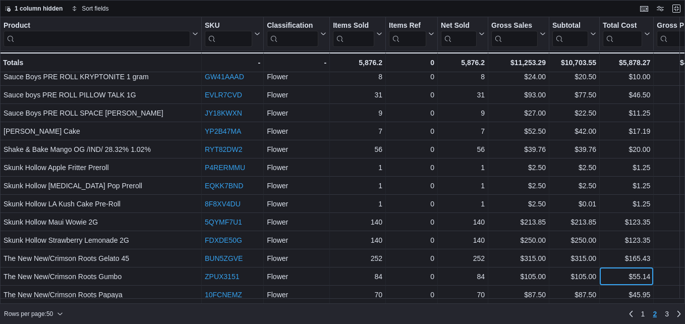
click at [613, 284] on div "Product Click to view column header actions SKU Click to view column header act…" at bounding box center [342, 160] width 685 height 287
click at [613, 289] on div "$45.95" at bounding box center [626, 295] width 47 height 12
click at [666, 312] on span "3" at bounding box center [667, 314] width 4 height 10
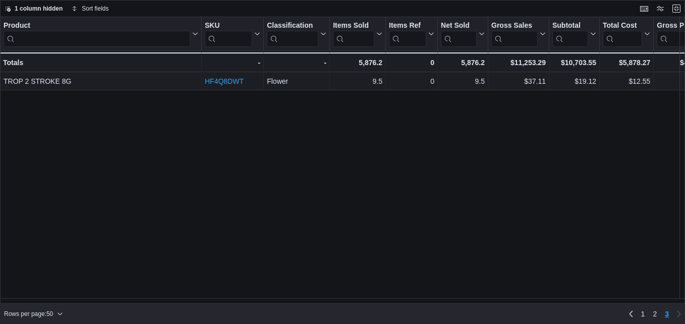
scroll to position [0, 0]
click at [645, 315] on link "1" at bounding box center [643, 314] width 12 height 16
